Goal: Find specific page/section: Find specific page/section

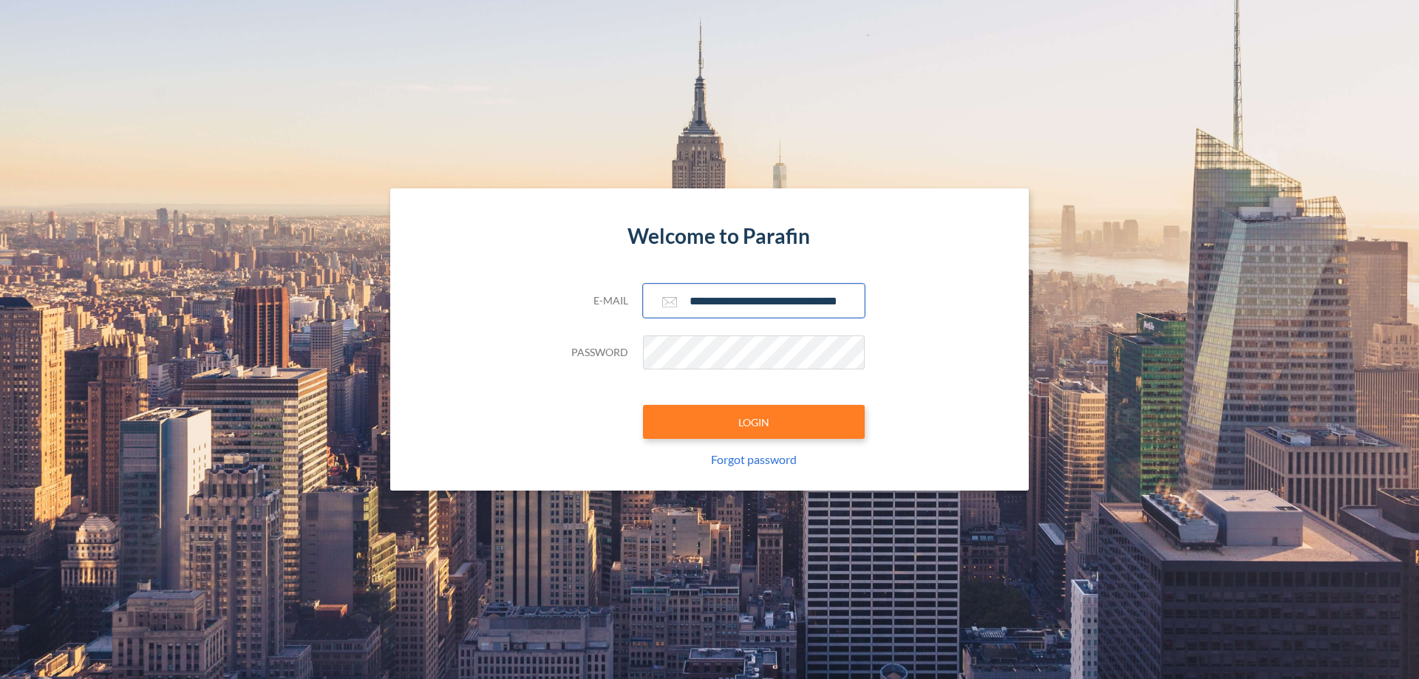
type input "**********"
click at [754, 422] on button "LOGIN" at bounding box center [754, 422] width 222 height 34
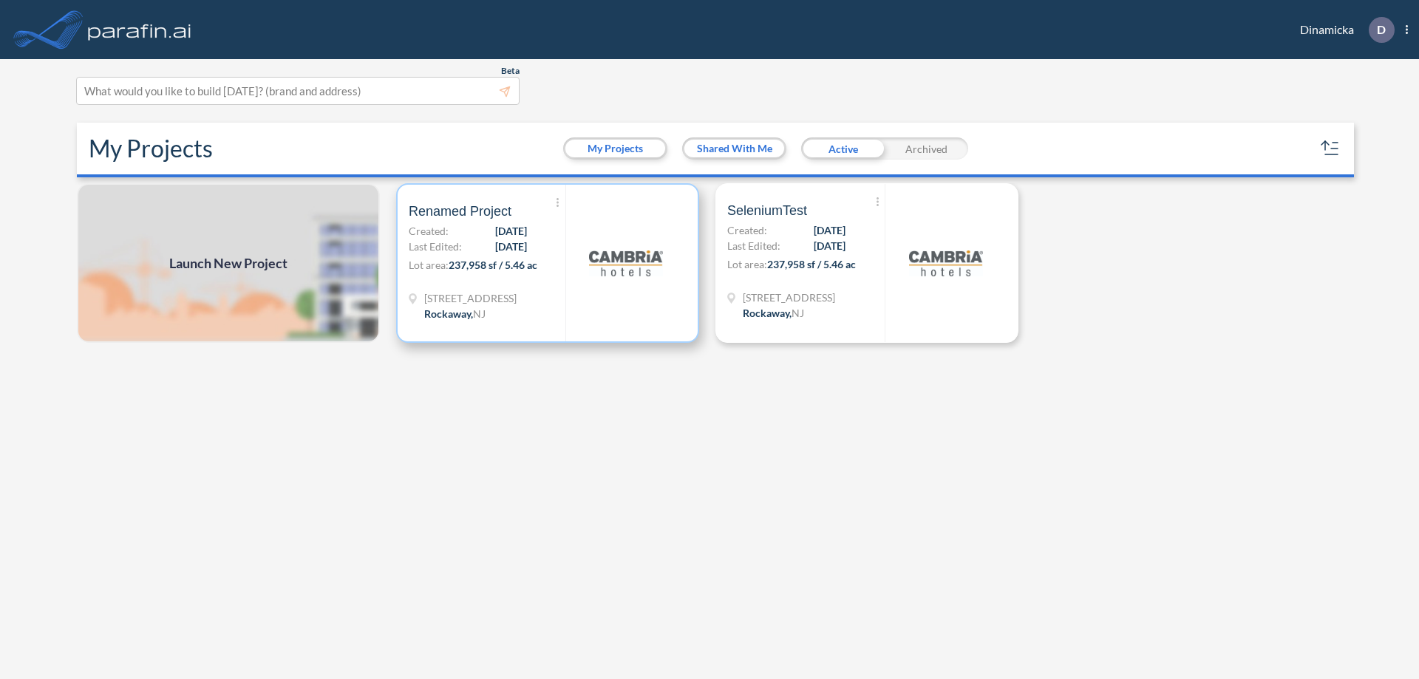
scroll to position [4, 0]
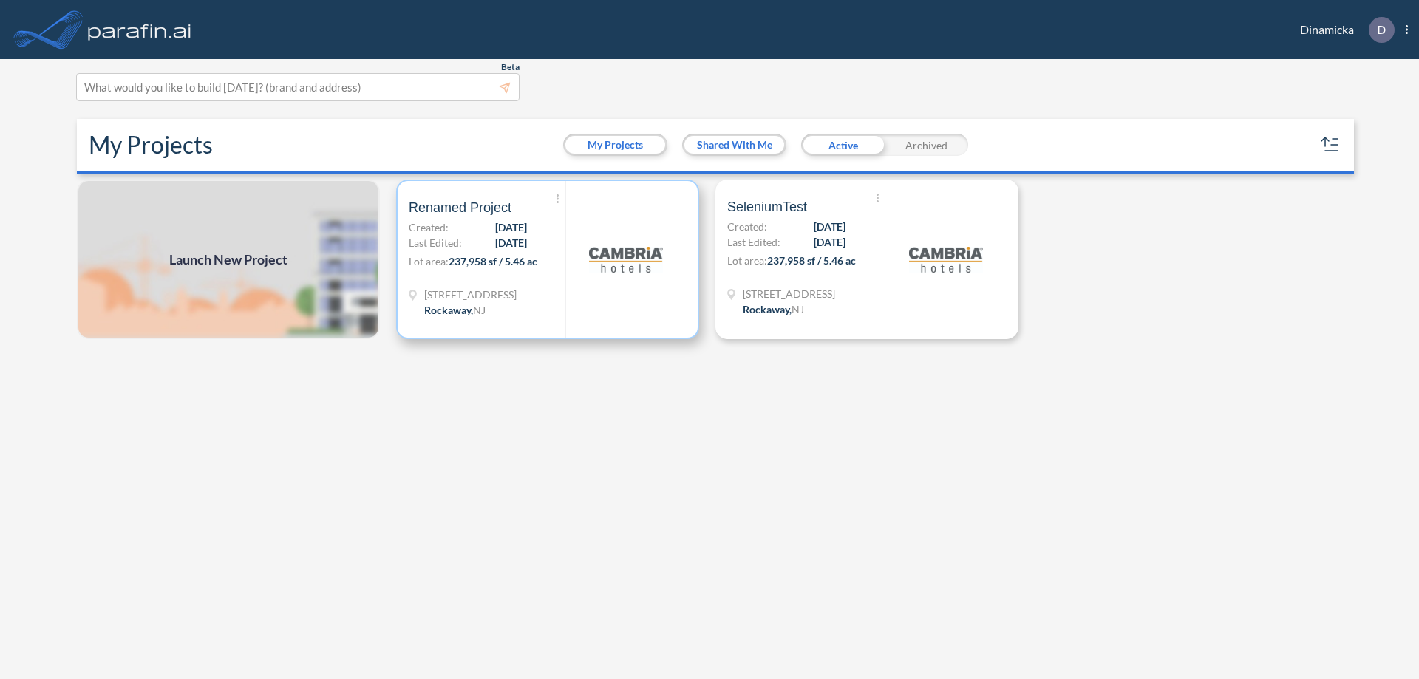
click at [548, 259] on p "Lot area: 237,958 sf / 5.46 ac" at bounding box center [487, 263] width 157 height 21
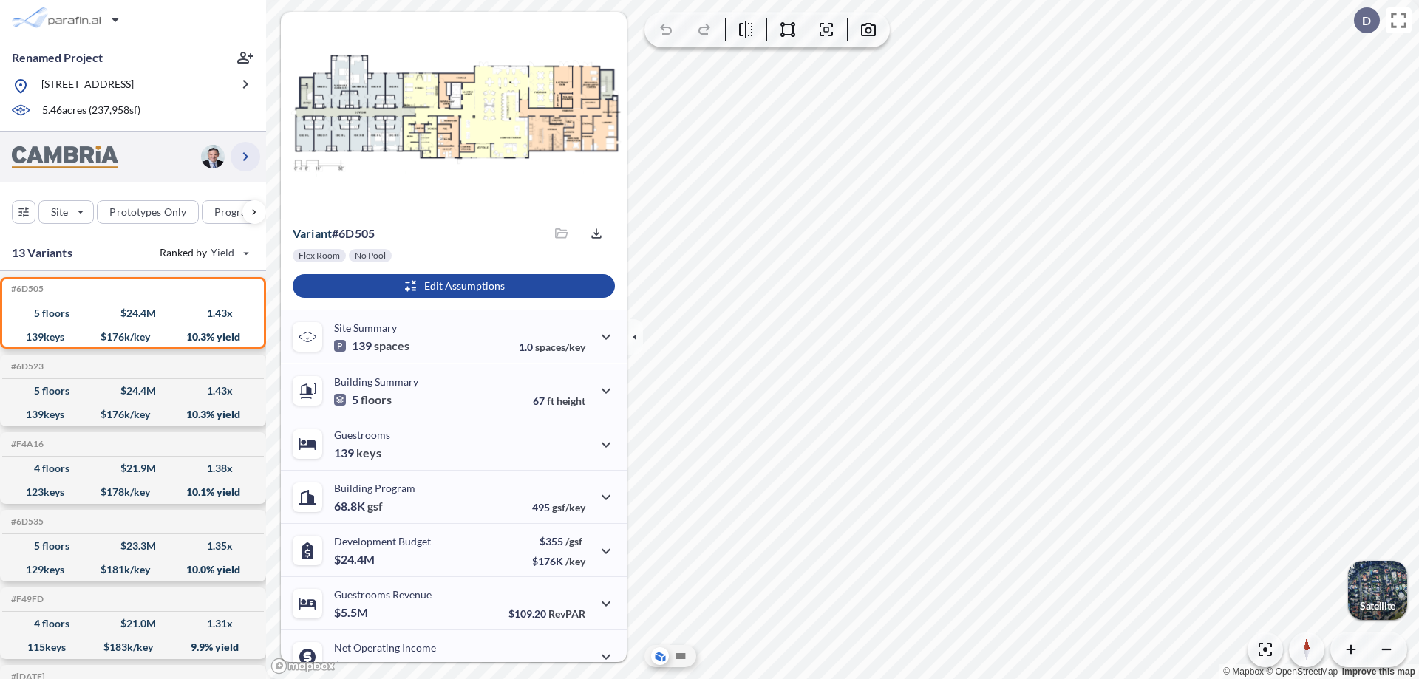
click at [245, 156] on icon "button" at bounding box center [245, 157] width 18 height 18
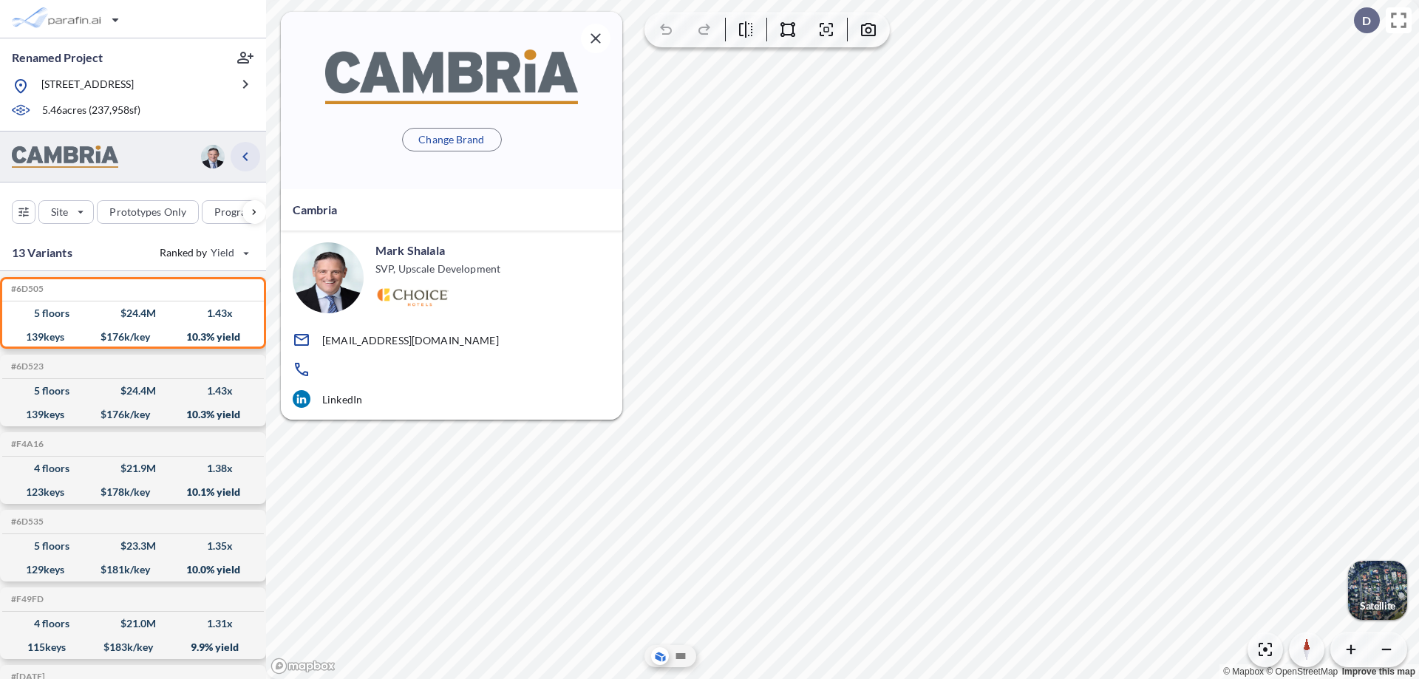
click at [245, 156] on icon "button" at bounding box center [245, 157] width 18 height 18
